Goal: Task Accomplishment & Management: Complete application form

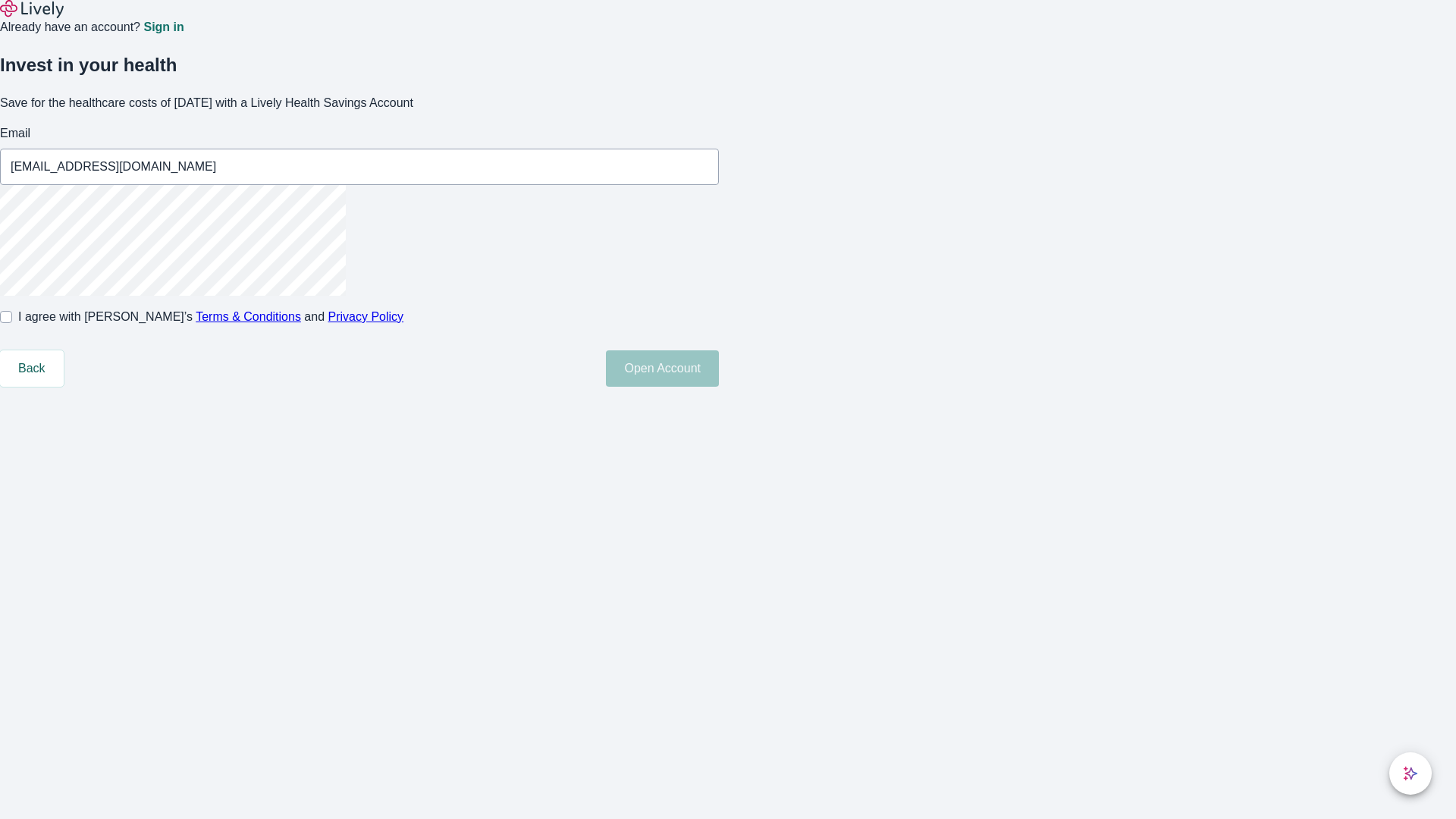
click at [12, 324] on input "I agree with Lively’s Terms & Conditions and Privacy Policy" at bounding box center [6, 317] width 12 height 12
checkbox input "true"
click at [719, 387] on button "Open Account" at bounding box center [663, 369] width 113 height 37
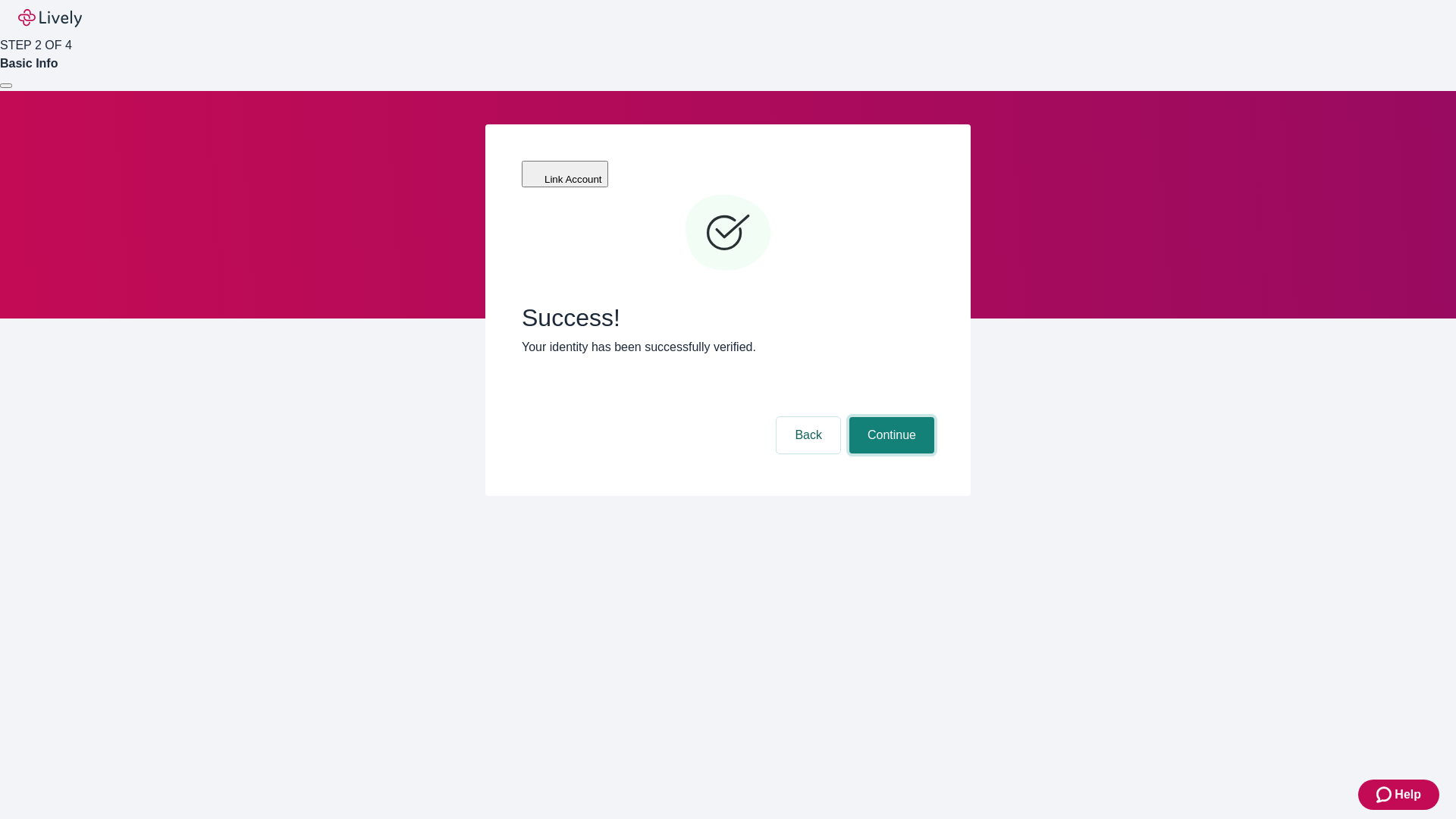
click at [889, 417] on button "Continue" at bounding box center [891, 435] width 85 height 37
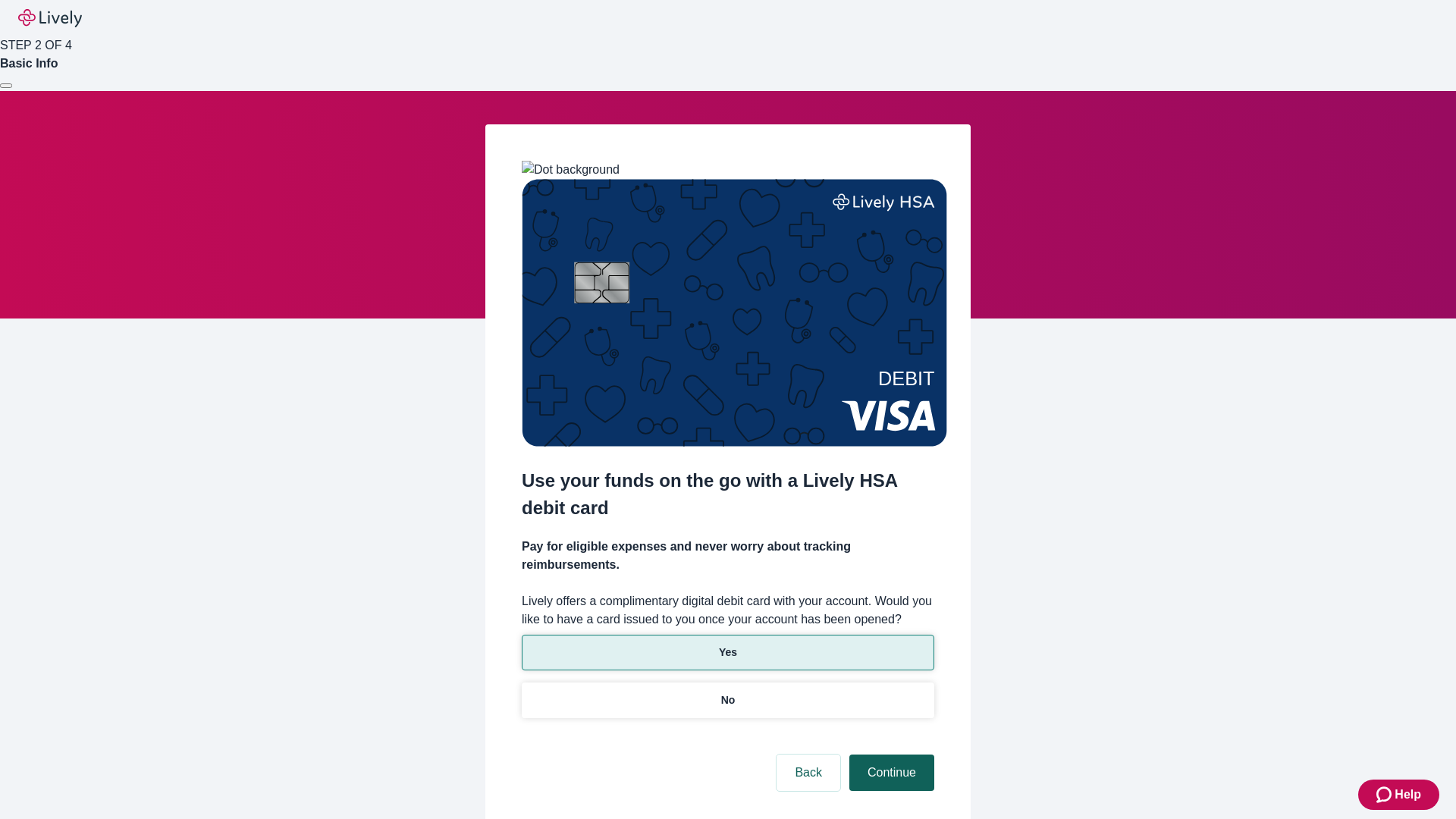
click at [727, 645] on p "Yes" at bounding box center [728, 652] width 18 height 16
click at [889, 754] on button "Continue" at bounding box center [891, 773] width 85 height 37
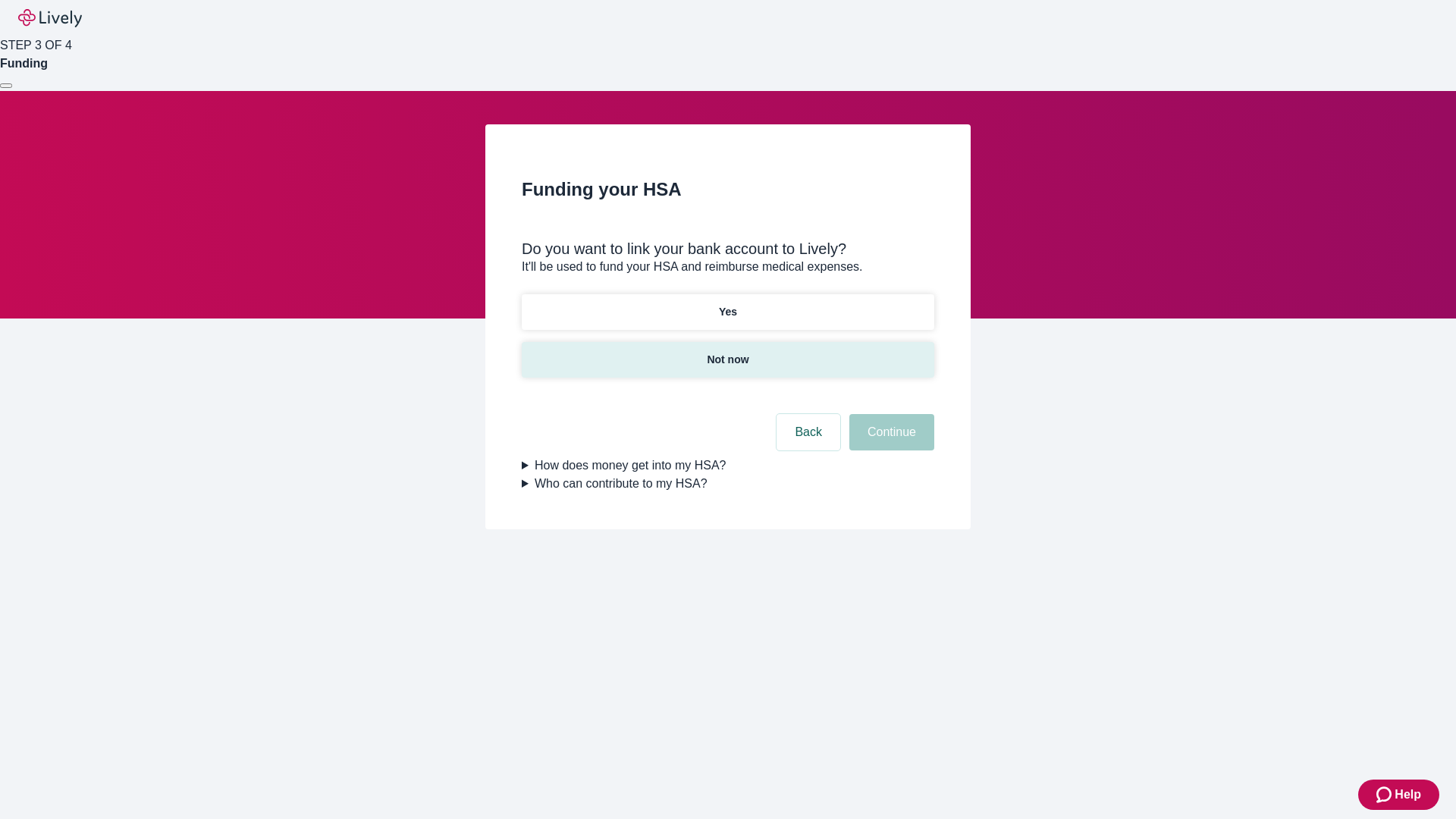
click at [727, 352] on p "Not now" at bounding box center [728, 360] width 42 height 16
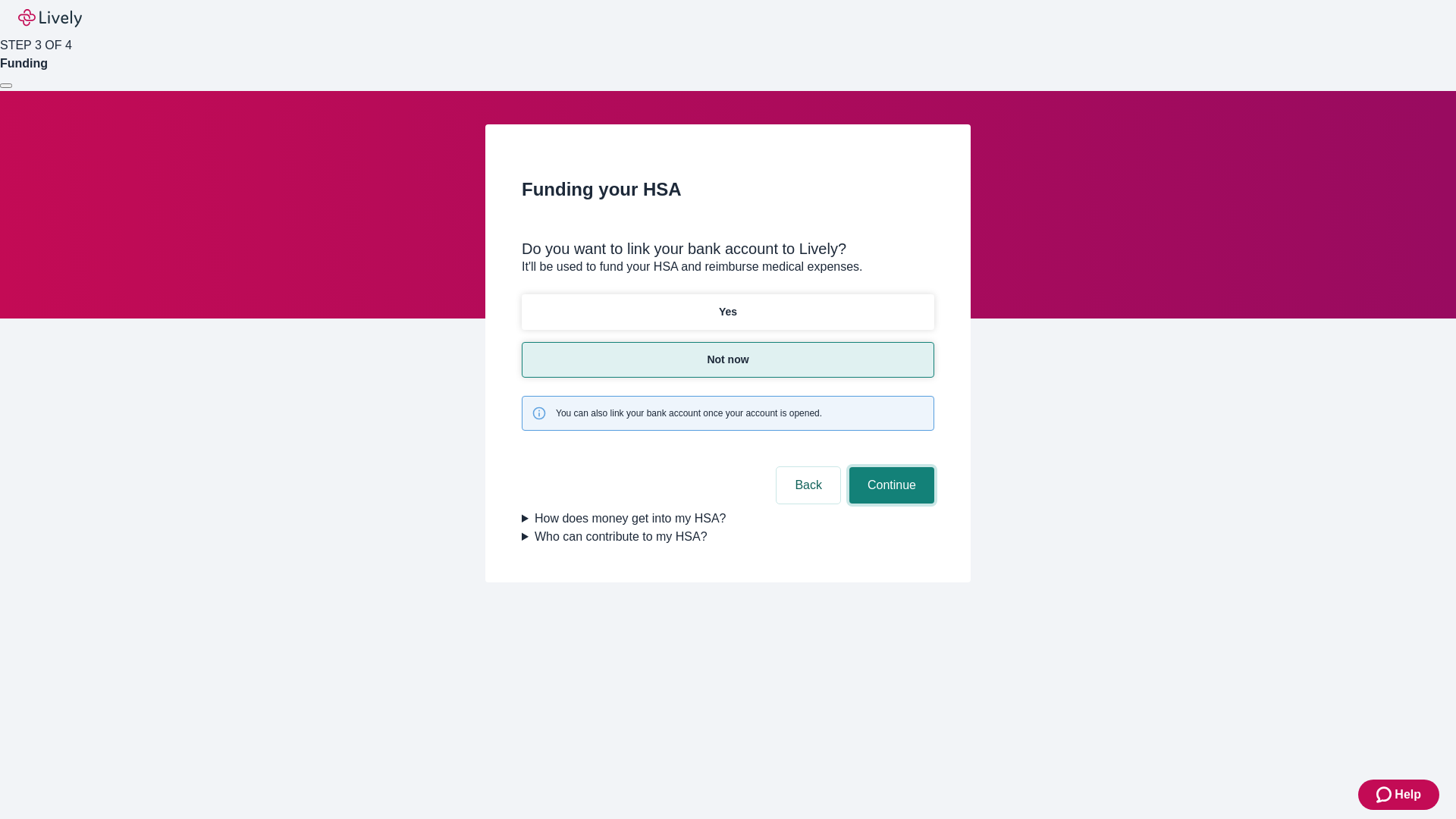
click at [889, 468] on button "Continue" at bounding box center [891, 486] width 85 height 37
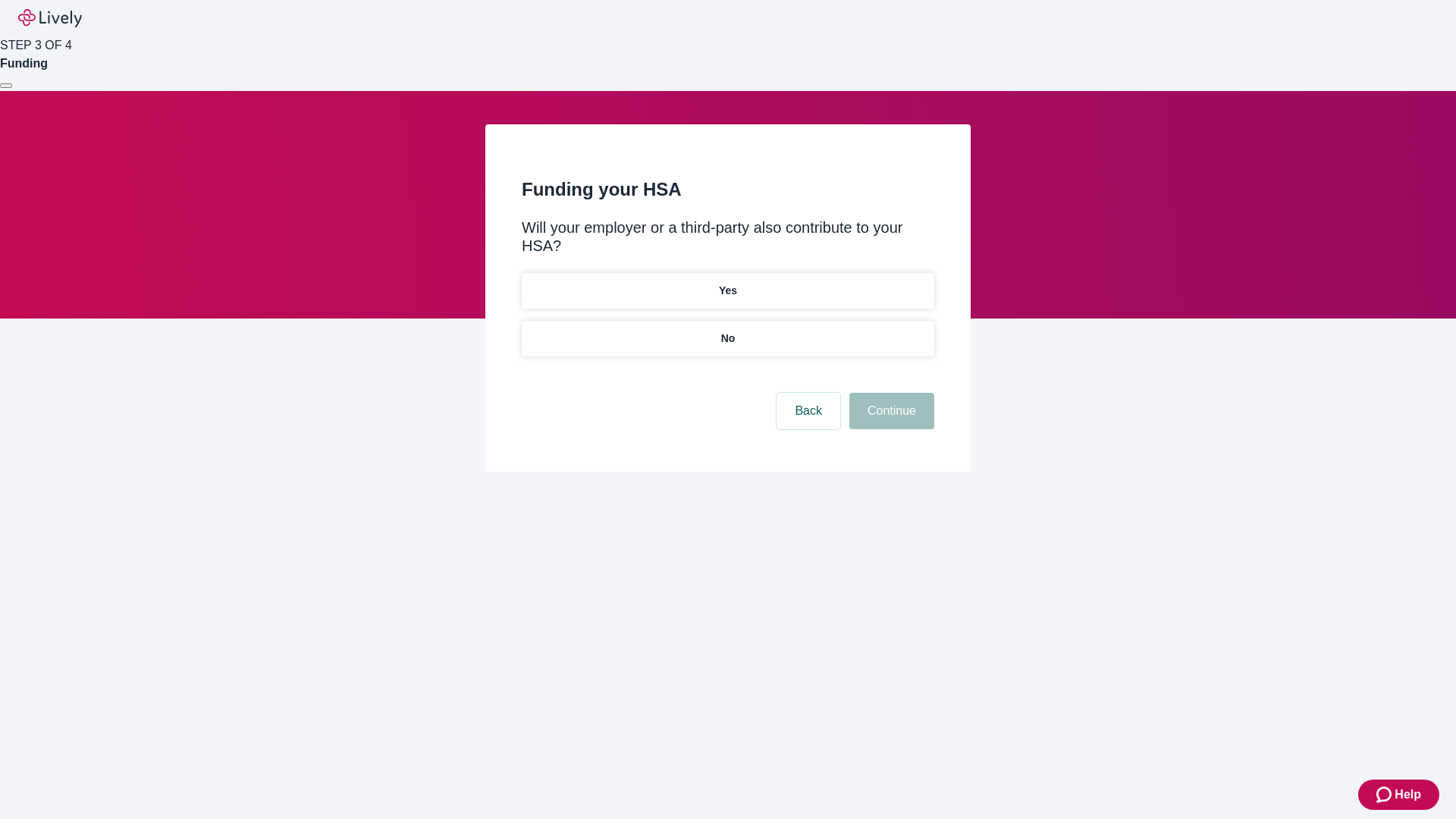
click at [727, 331] on p "No" at bounding box center [728, 338] width 15 height 16
click at [889, 393] on button "Continue" at bounding box center [891, 412] width 85 height 37
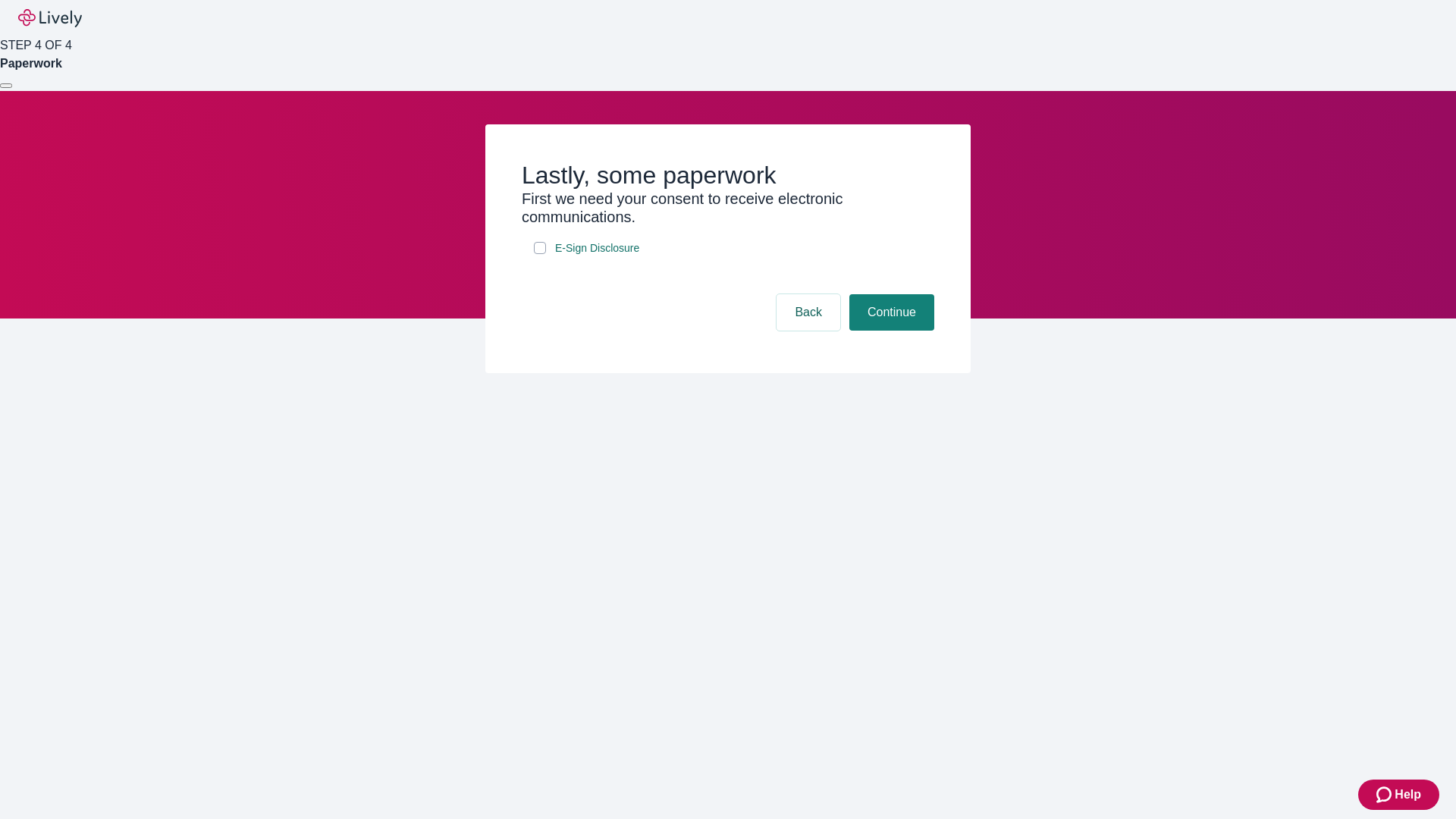
click at [540, 254] on input "E-Sign Disclosure" at bounding box center [540, 248] width 12 height 12
checkbox input "true"
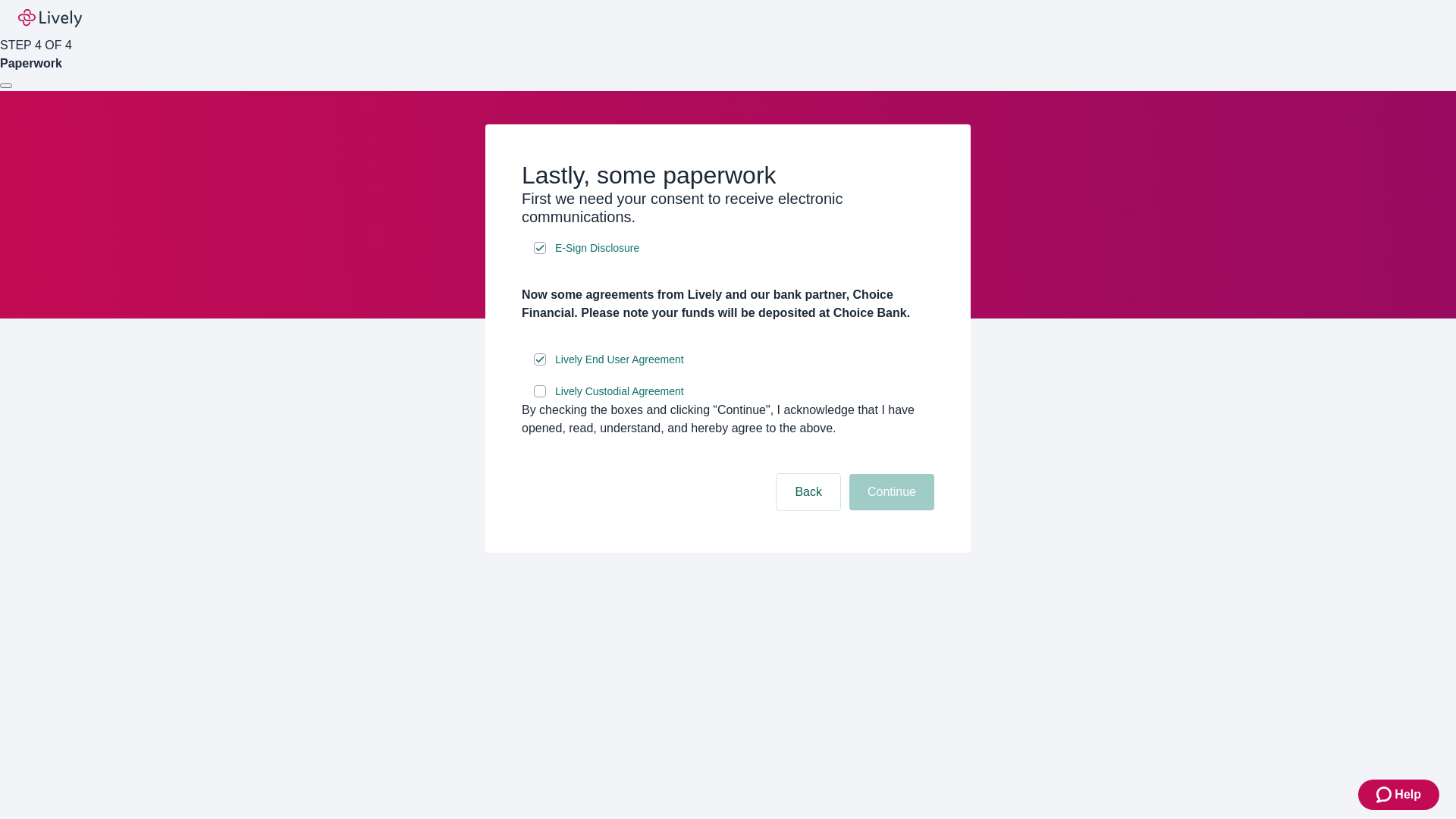
click at [540, 398] on input "Lively Custodial Agreement" at bounding box center [540, 392] width 12 height 12
checkbox input "true"
click at [889, 510] on button "Continue" at bounding box center [891, 493] width 85 height 37
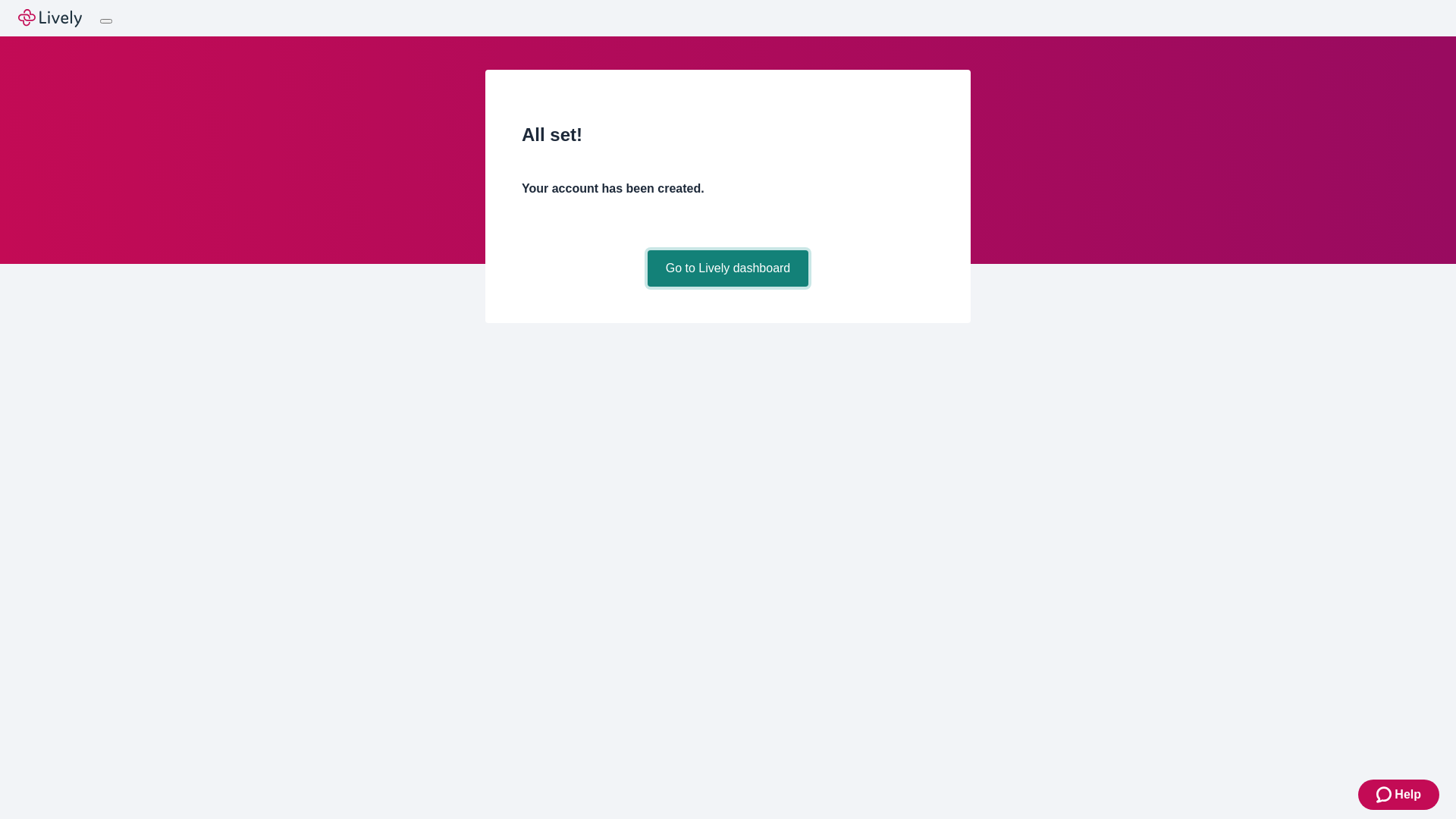
click at [727, 287] on link "Go to Lively dashboard" at bounding box center [728, 269] width 161 height 37
